Goal: Task Accomplishment & Management: Use online tool/utility

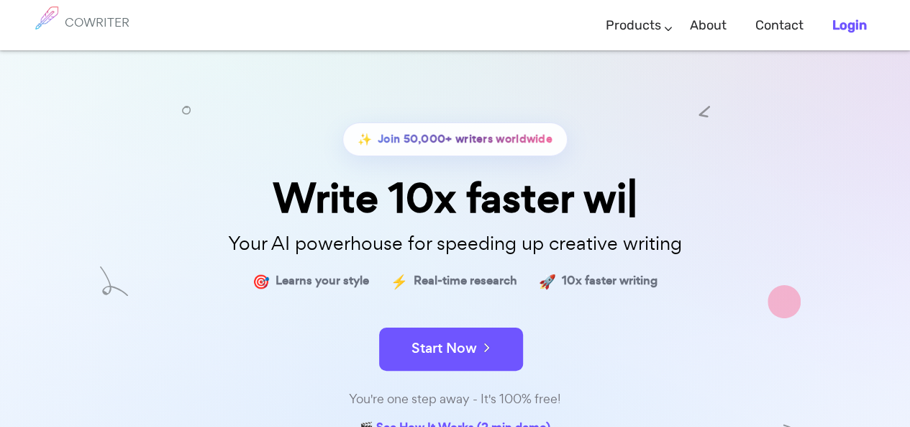
click at [846, 12] on link "Login" at bounding box center [849, 25] width 35 height 42
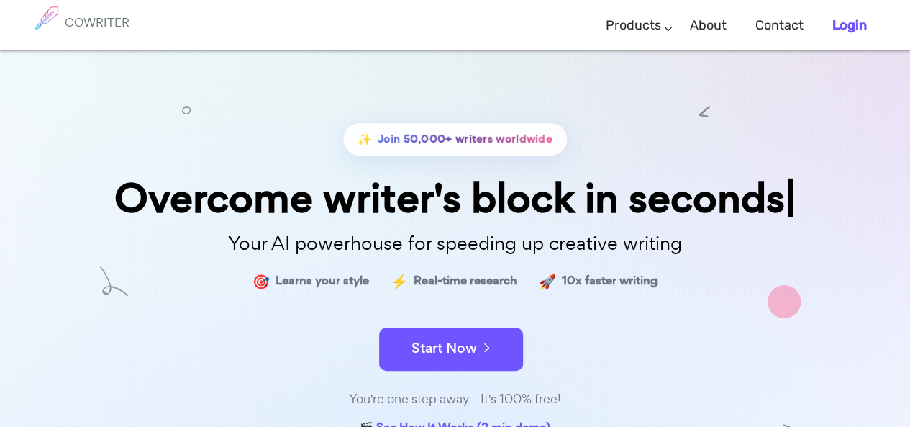
click at [849, 29] on b "Login" at bounding box center [849, 25] width 35 height 16
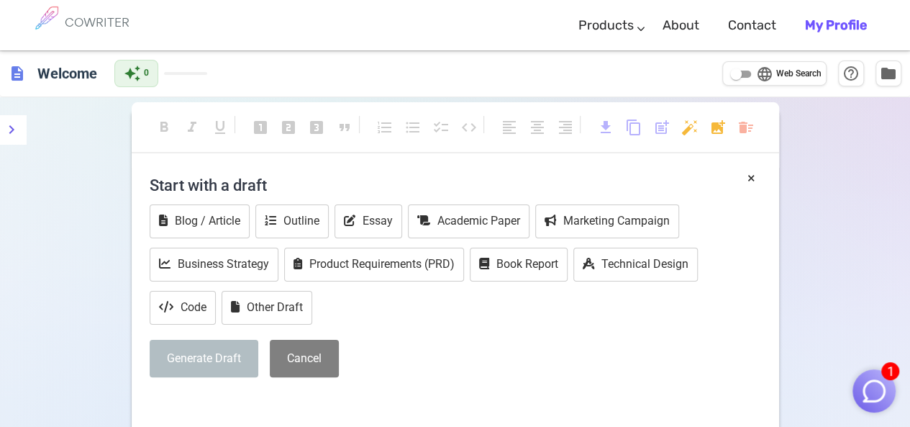
click at [819, 23] on b "My Profile" at bounding box center [836, 25] width 62 height 16
click at [215, 219] on button "Blog / Article" at bounding box center [200, 221] width 100 height 34
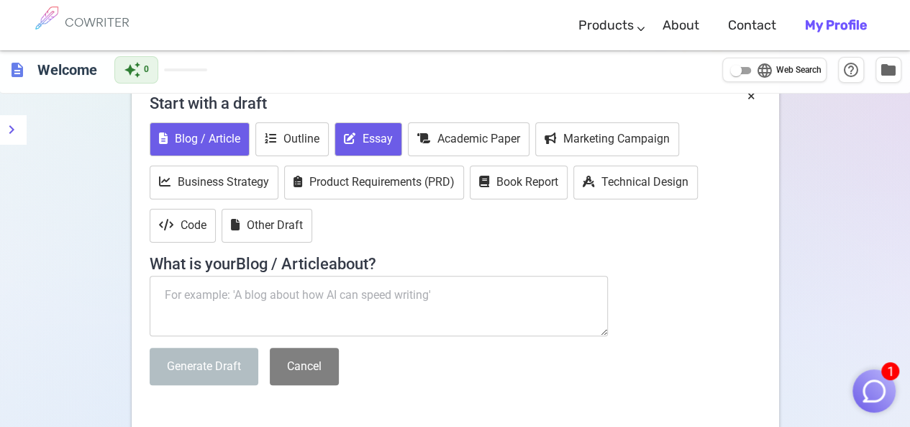
scroll to position [223, 0]
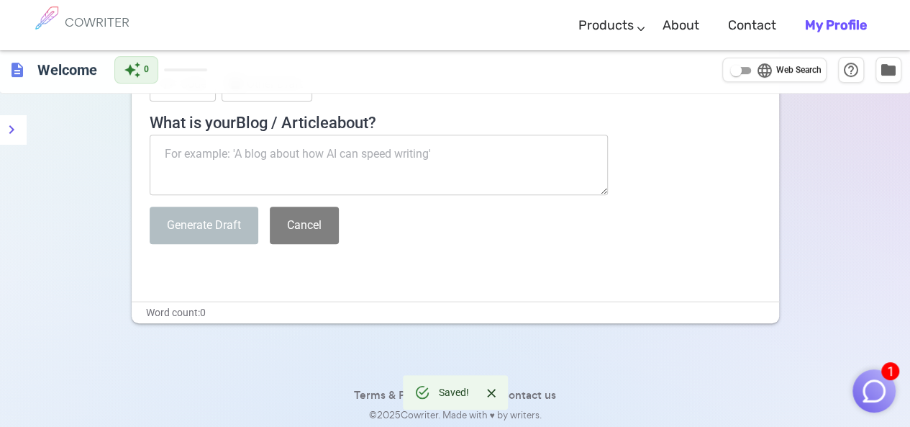
click at [350, 168] on textarea at bounding box center [379, 165] width 459 height 60
paste textarea "https://toolspedia.ai/"
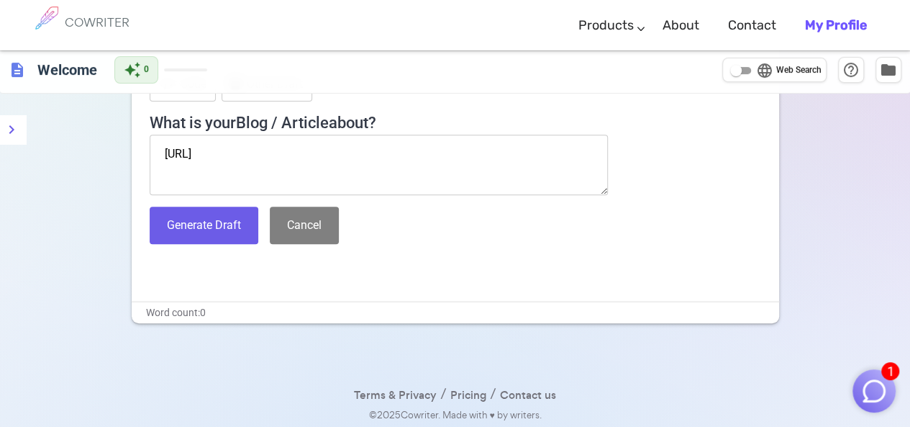
click at [230, 155] on textarea "https://toolspedia.ai/" at bounding box center [379, 165] width 459 height 60
paste textarea "Unlock the AI myths with ToolsPedia.ai. Your gateway to discovering, evaluating…"
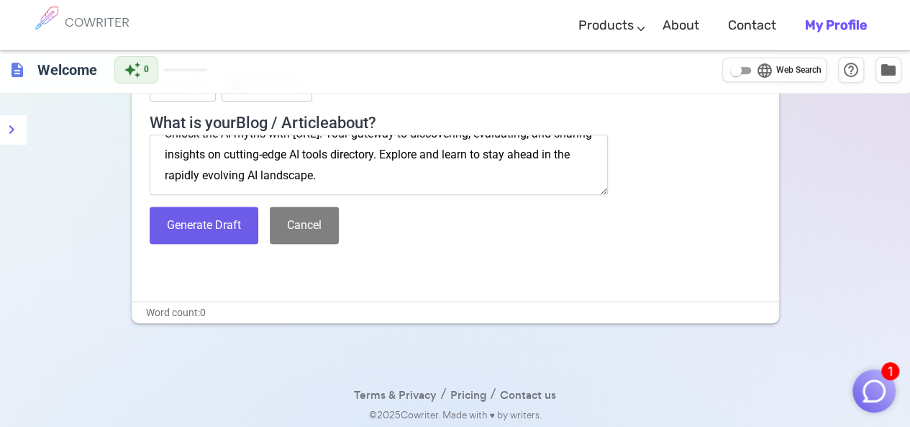
scroll to position [50, 0]
paste textarea "https://toolspedia.ai/"
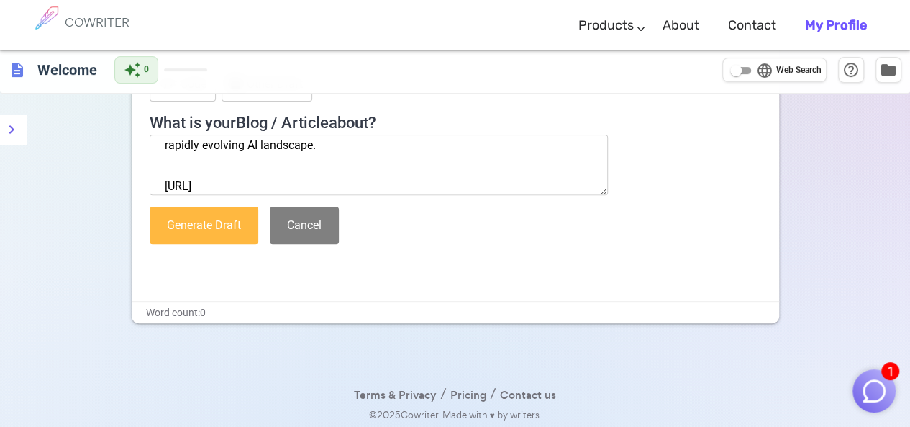
type textarea "Unlock the AI myths with ToolsPedia.ai. Your gateway to discovering, evaluating…"
click at [219, 227] on button "Generate Draft" at bounding box center [204, 225] width 109 height 38
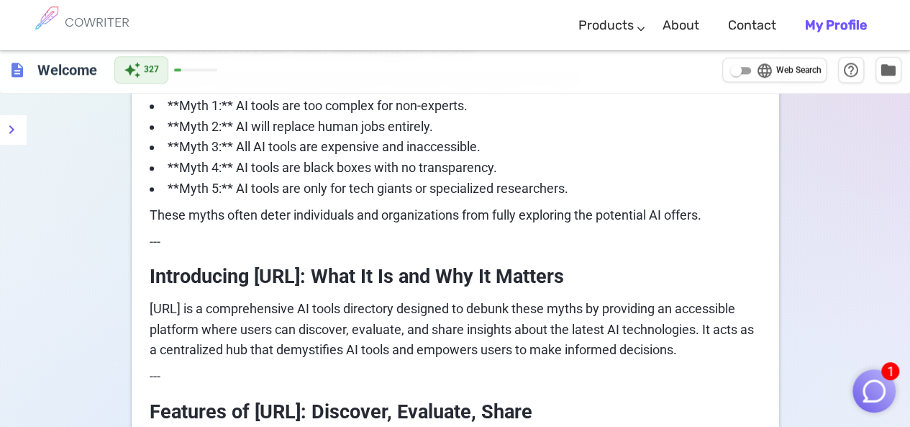
scroll to position [719, 0]
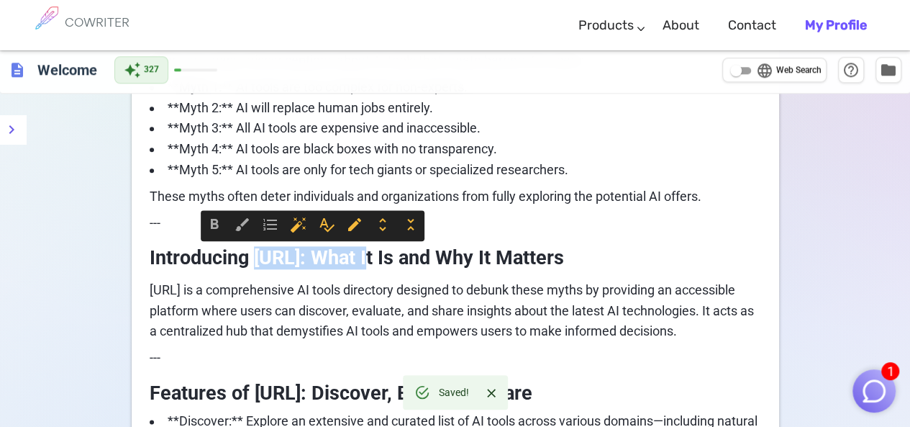
drag, startPoint x: 258, startPoint y: 257, endPoint x: 374, endPoint y: 259, distance: 116.6
click at [374, 259] on span "Introducing [URL]: What It Is and Why It Matters" at bounding box center [357, 257] width 414 height 23
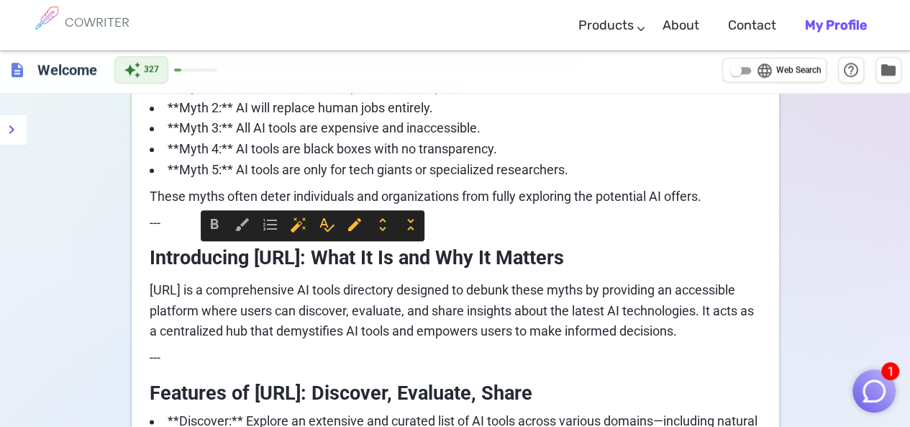
click at [453, 301] on span "[URL] is a comprehensive AI tools directory designed to debunk these myths by p…" at bounding box center [453, 310] width 607 height 57
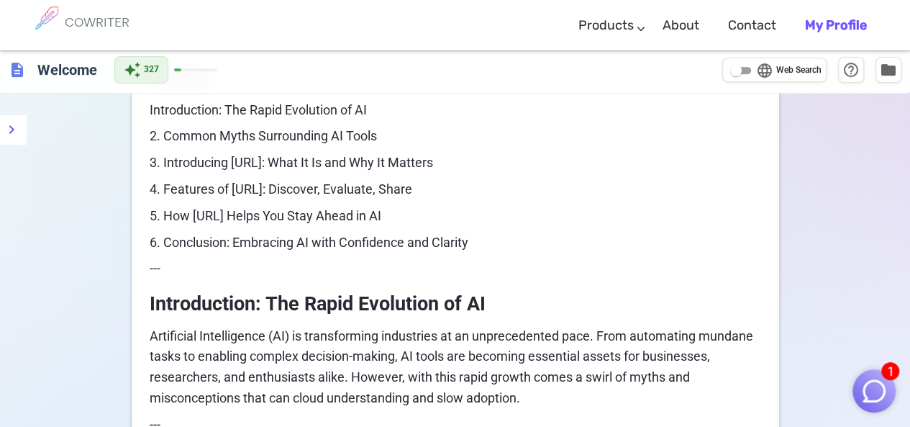
scroll to position [504, 0]
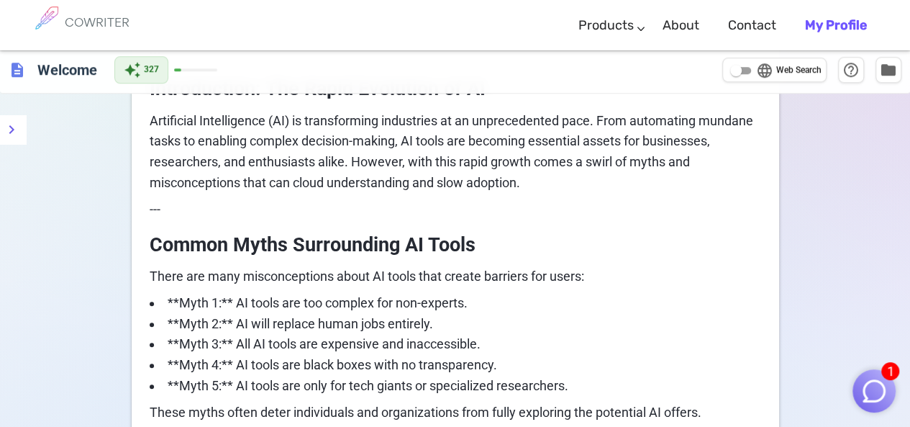
click at [534, 183] on p "Artificial Intelligence (AI) is transforming industries at an unprecedented pac…" at bounding box center [456, 152] width 612 height 83
click at [462, 159] on span "Artificial Intelligence (AI) is transforming industries at an unprecedented pac…" at bounding box center [453, 151] width 607 height 77
click at [740, 75] on input "language Web Search" at bounding box center [736, 70] width 52 height 17
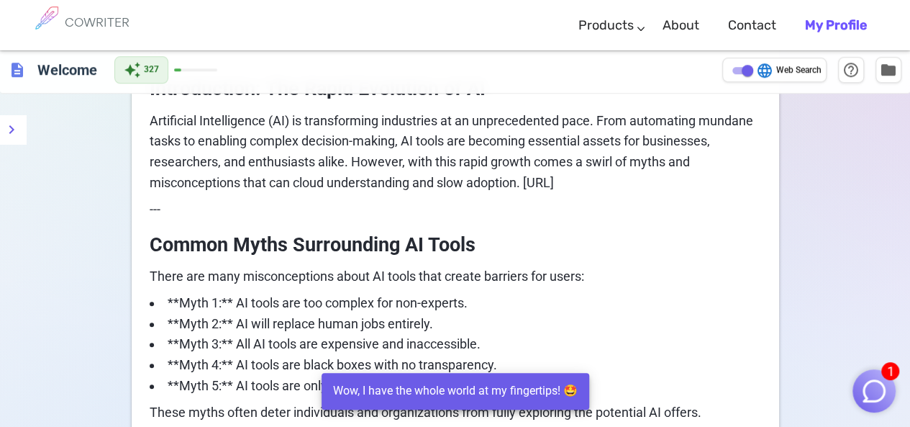
click at [740, 75] on input "language Web Search" at bounding box center [748, 70] width 52 height 17
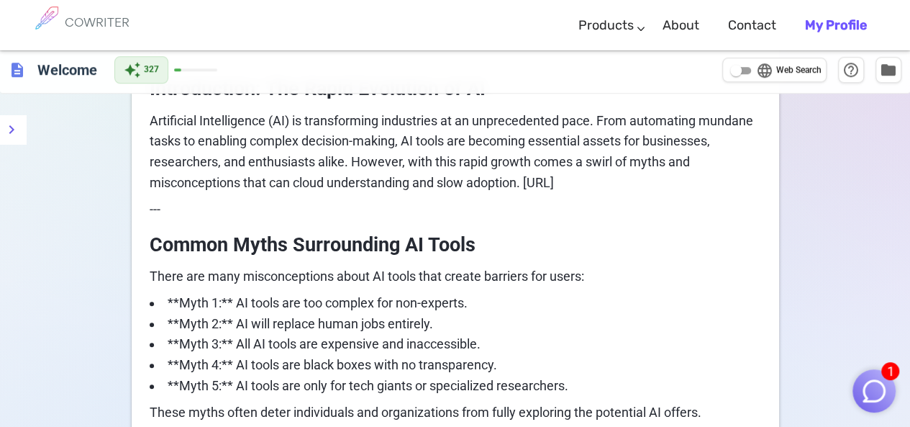
click at [740, 74] on input "language Web Search" at bounding box center [736, 70] width 52 height 17
click at [760, 69] on span "language" at bounding box center [764, 70] width 17 height 17
click at [760, 69] on input "language Web Search" at bounding box center [748, 70] width 52 height 17
checkbox input "false"
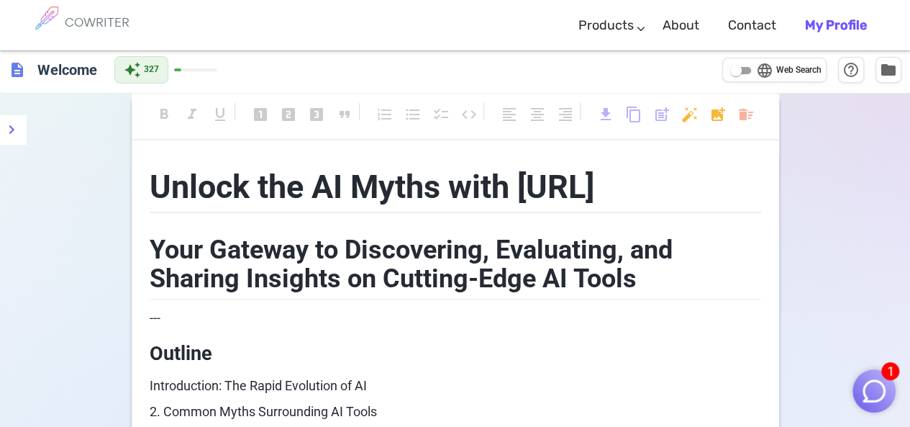
scroll to position [0, 0]
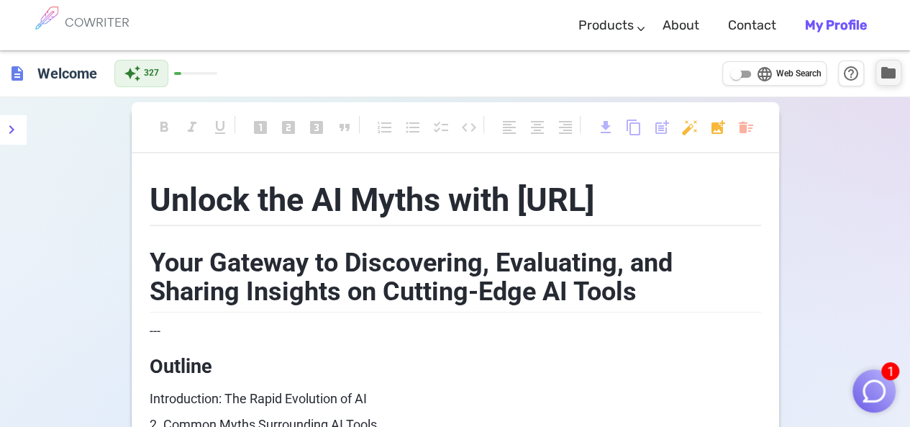
click at [897, 73] on button "folder" at bounding box center [889, 73] width 26 height 26
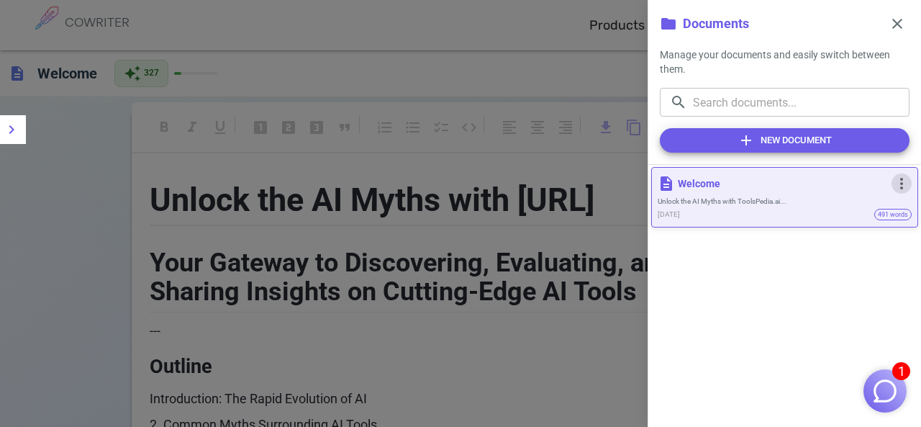
click at [907, 189] on span "more_vert" at bounding box center [901, 183] width 17 height 17
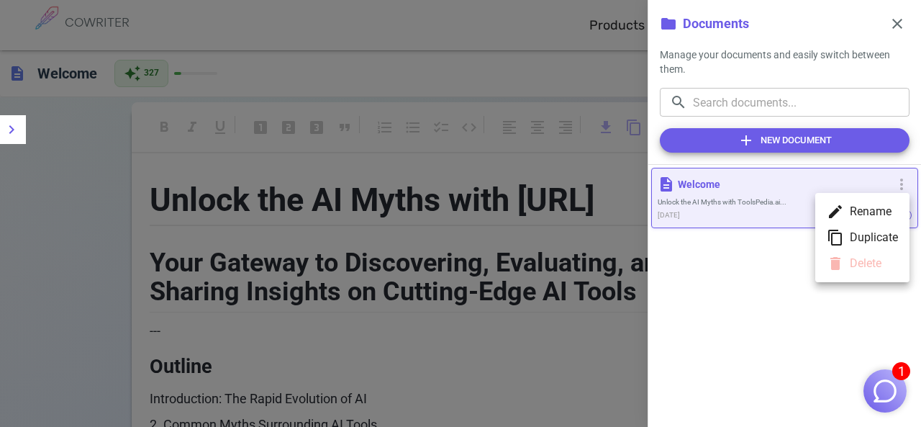
click at [752, 256] on div at bounding box center [460, 213] width 921 height 427
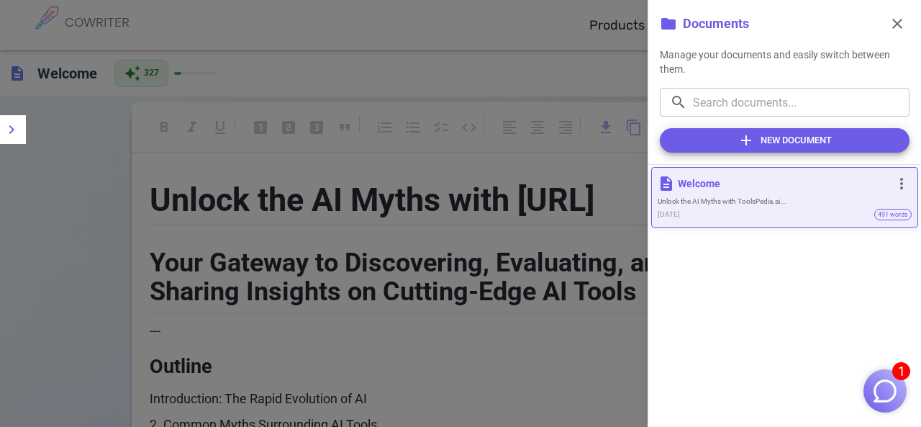
click at [708, 182] on p "Welcome" at bounding box center [783, 183] width 211 height 14
click at [707, 182] on p "Welcome" at bounding box center [783, 183] width 211 height 14
click at [738, 186] on p "Welcome" at bounding box center [783, 183] width 211 height 14
click at [774, 192] on div "description Welcome more_vert" at bounding box center [785, 183] width 254 height 20
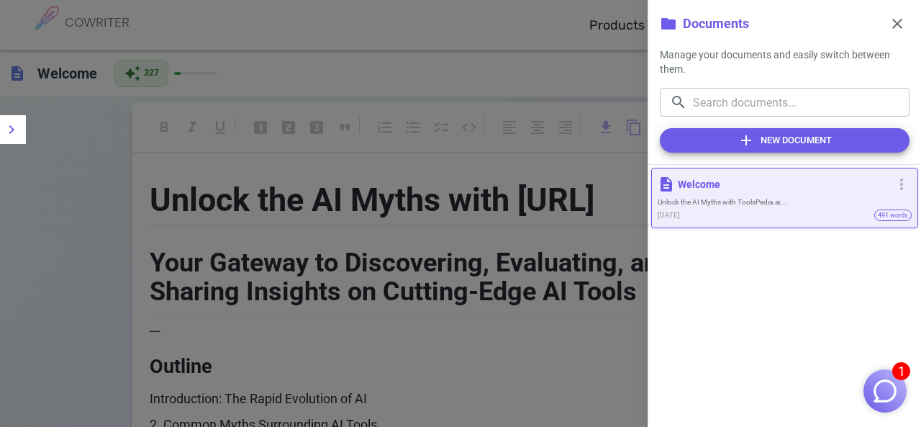
click at [79, 192] on div at bounding box center [460, 213] width 921 height 427
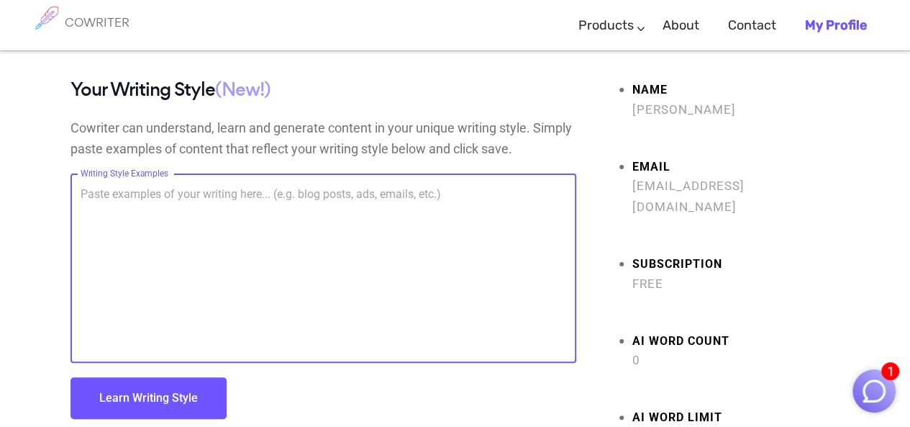
click at [301, 235] on textarea "Writing Style Examples" at bounding box center [324, 268] width 486 height 165
click at [696, 106] on span "Justin Bieber" at bounding box center [736, 109] width 208 height 21
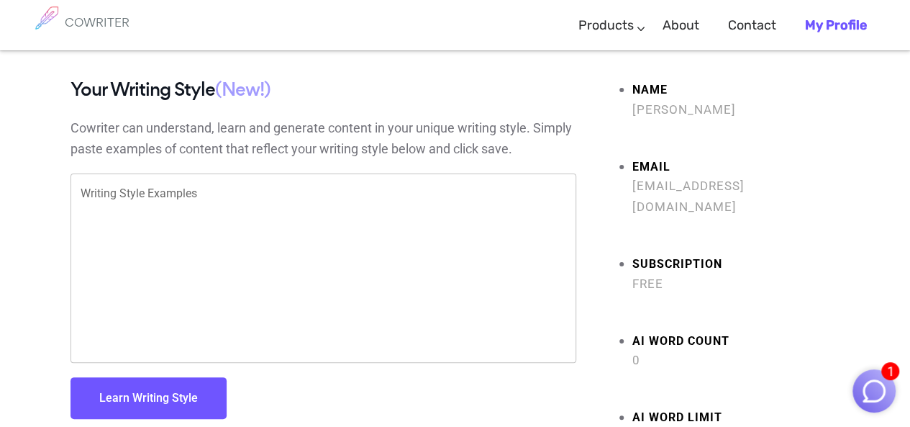
click at [738, 110] on span "Justin Bieber" at bounding box center [736, 109] width 208 height 21
click at [578, 78] on div "COWRITER Products Writing Marketing Emails Images (soon) About Contact My Profi…" at bounding box center [455, 344] width 910 height 589
click at [630, 88] on ul "Name Justin Bieber Email justinxbieber80@gmail.com Subscription Free AI Word co…" at bounding box center [719, 263] width 242 height 368
click at [650, 130] on ul "Name Justin Bieber Email justinxbieber80@gmail.com Subscription Free AI Word co…" at bounding box center [719, 263] width 242 height 368
click at [647, 164] on strong "Email" at bounding box center [736, 167] width 208 height 21
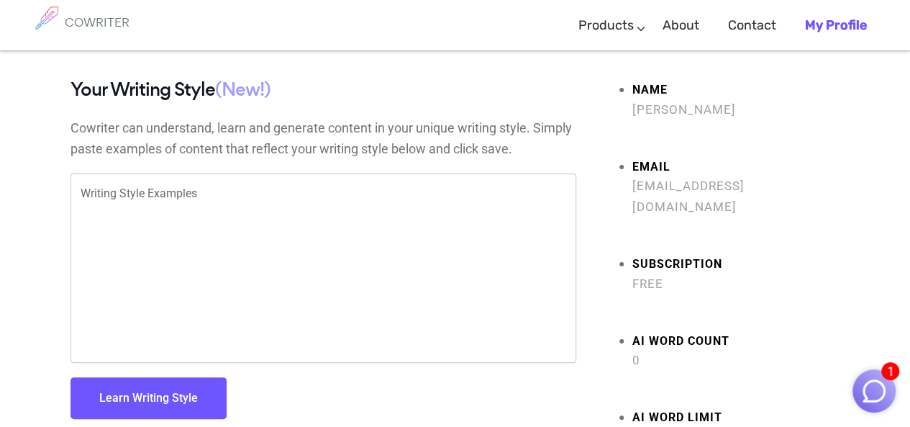
click at [647, 181] on span "[EMAIL_ADDRESS][DOMAIN_NAME]" at bounding box center [736, 197] width 208 height 42
click at [827, 24] on b "My Profile" at bounding box center [836, 25] width 62 height 16
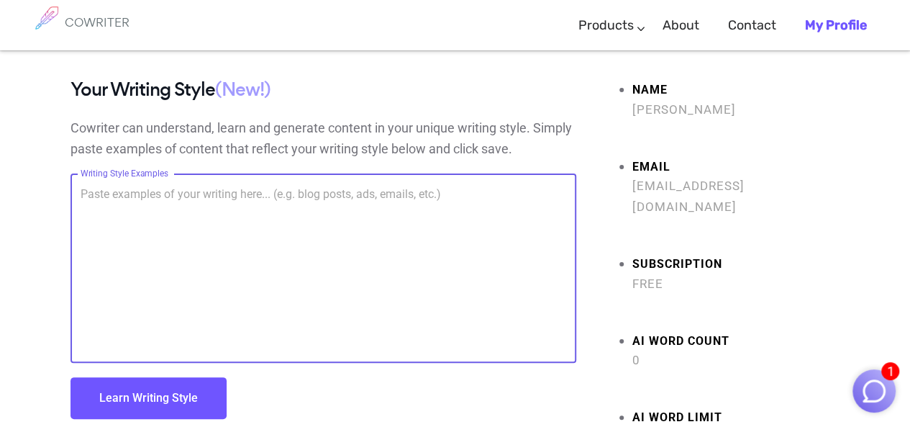
click at [260, 208] on textarea "Writing Style Examples" at bounding box center [324, 268] width 486 height 165
paste textarea "https://toolspedia.ai/"
type textarea "https://toolspedia.ai/"
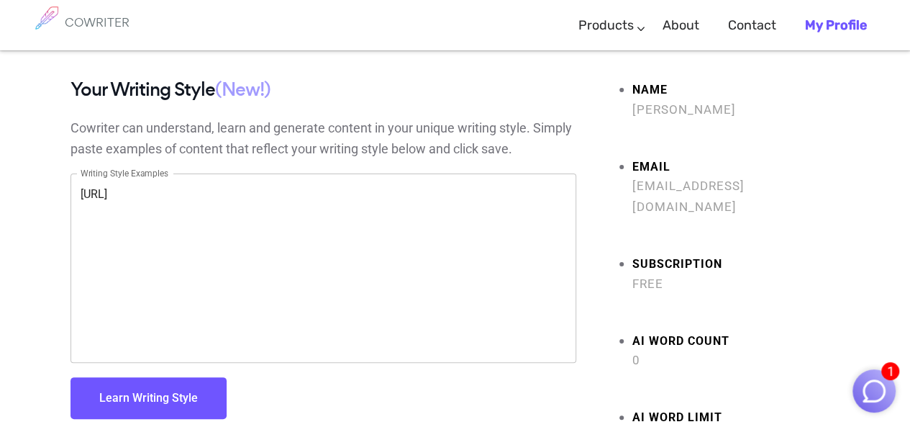
click at [183, 386] on button "Learn Writing Style" at bounding box center [149, 398] width 156 height 42
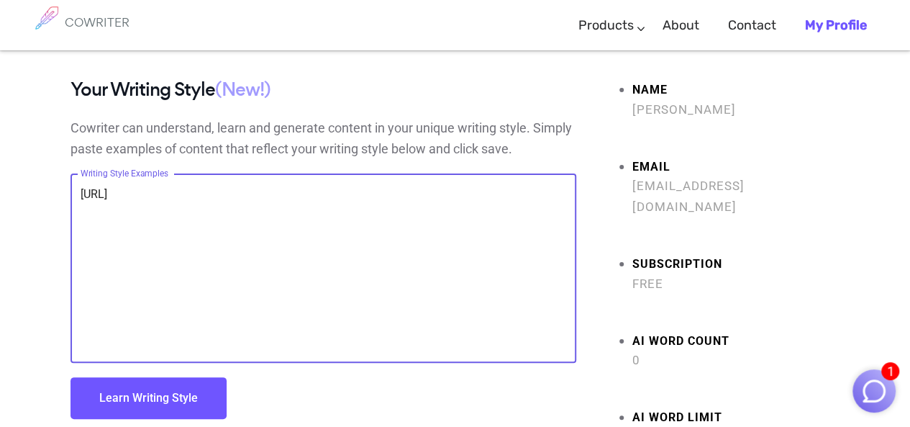
drag, startPoint x: 209, startPoint y: 196, endPoint x: 45, endPoint y: 194, distance: 164.8
click at [45, 194] on div "Your Writing Style (New!) Cowriter can understand, learn and generate content i…" at bounding box center [455, 316] width 863 height 474
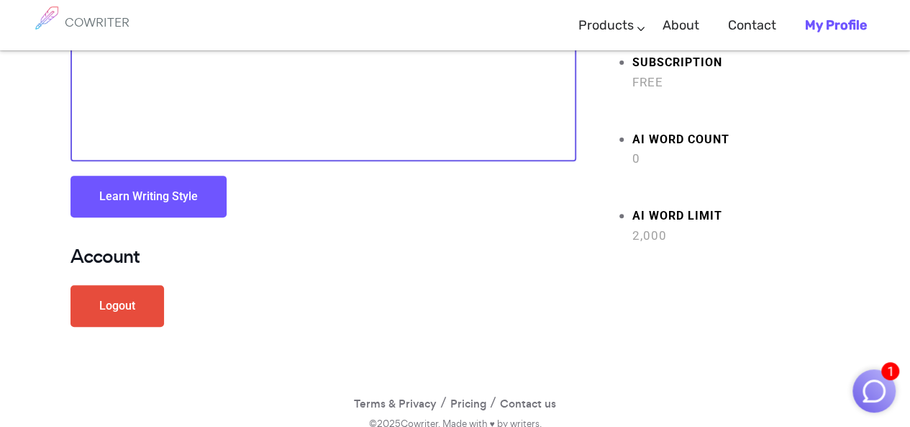
scroll to position [213, 0]
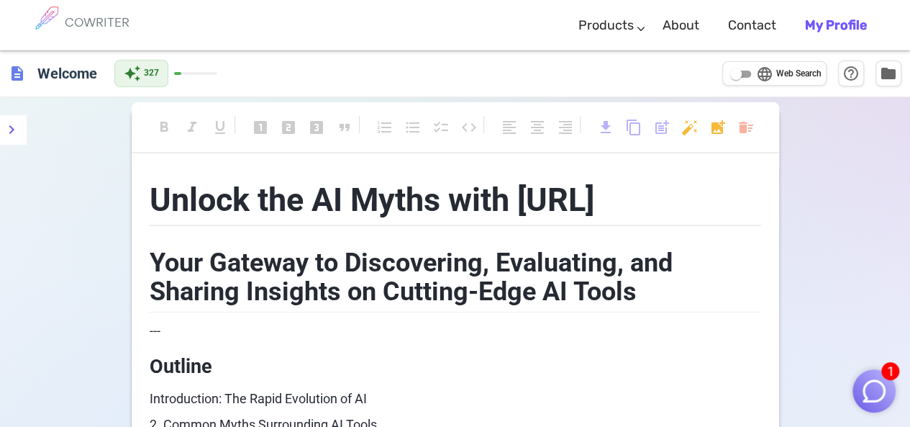
click at [585, 205] on span "Unlock the AI Myths with [URL]" at bounding box center [372, 200] width 445 height 38
click at [879, 395] on img "button" at bounding box center [873, 390] width 27 height 27
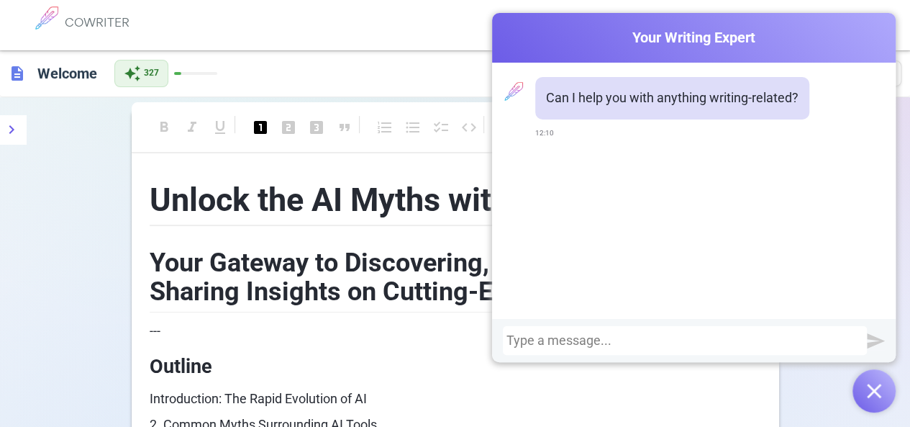
click at [879, 395] on img "button" at bounding box center [874, 390] width 14 height 14
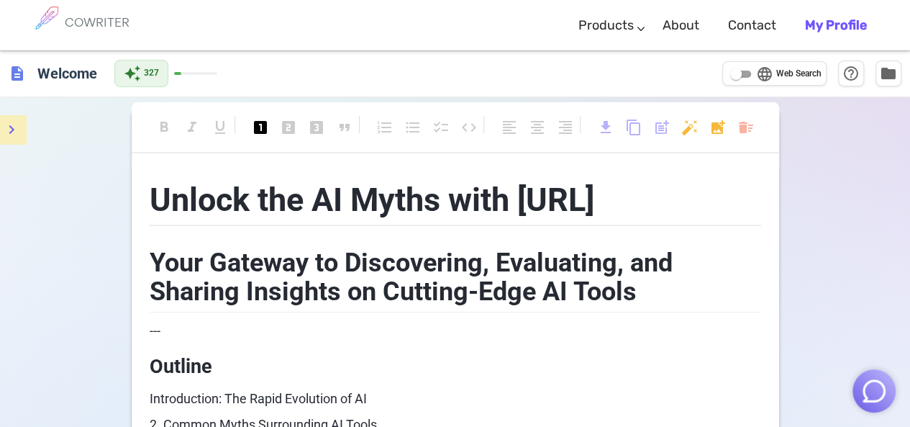
click at [14, 132] on icon "menu" at bounding box center [11, 129] width 17 height 17
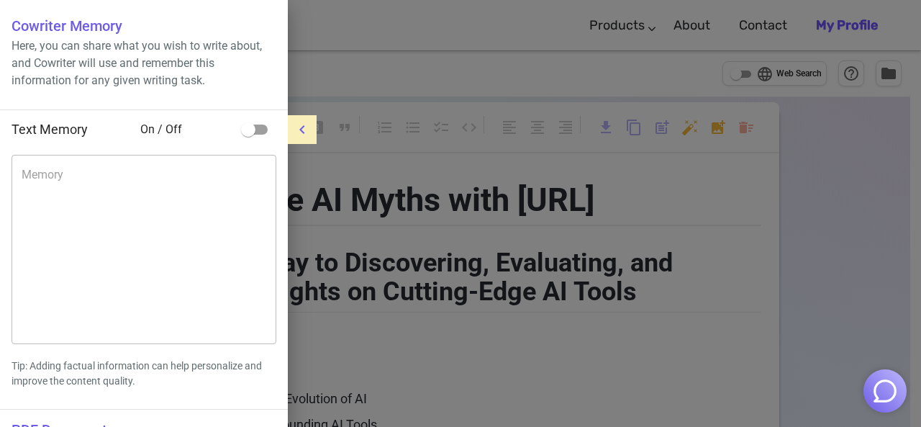
click at [298, 132] on icon "menu" at bounding box center [302, 129] width 17 height 17
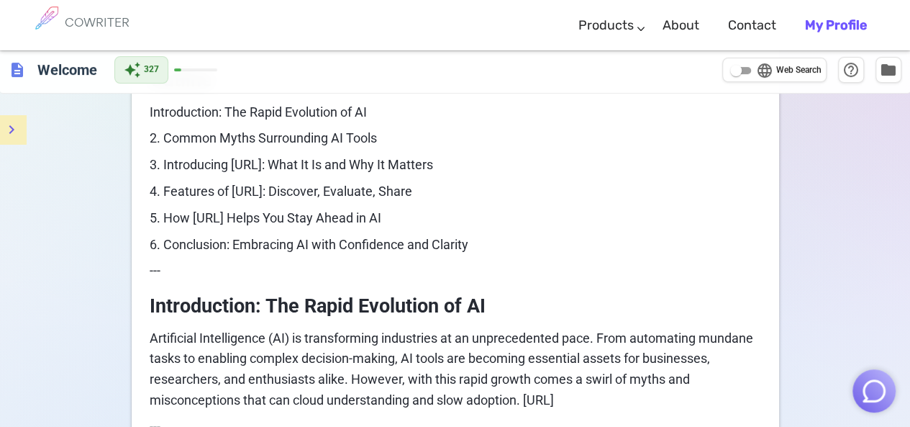
scroll to position [288, 0]
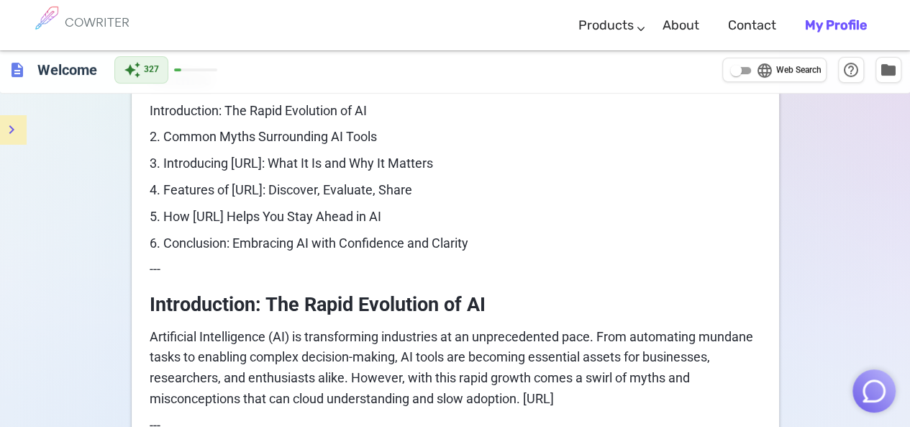
click at [527, 357] on span "Artificial Intelligence (AI) is transforming industries at an unprecedented pac…" at bounding box center [453, 367] width 607 height 77
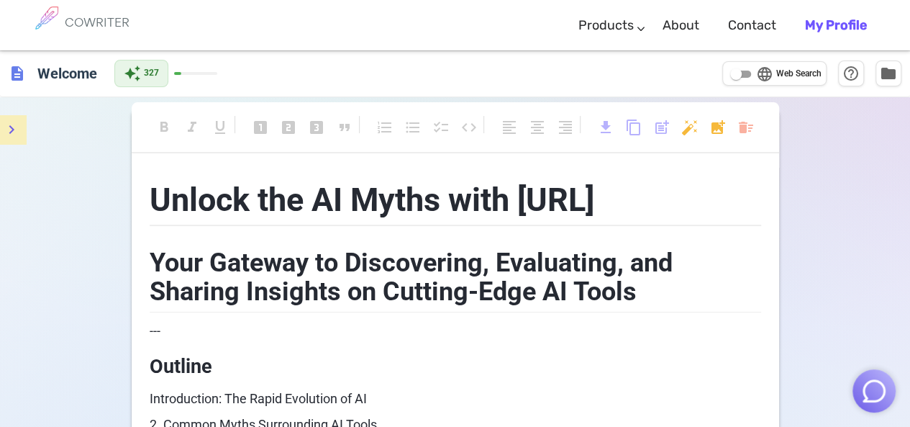
scroll to position [0, 0]
click at [845, 27] on b "My Profile" at bounding box center [836, 25] width 62 height 16
